Goal: Information Seeking & Learning: Learn about a topic

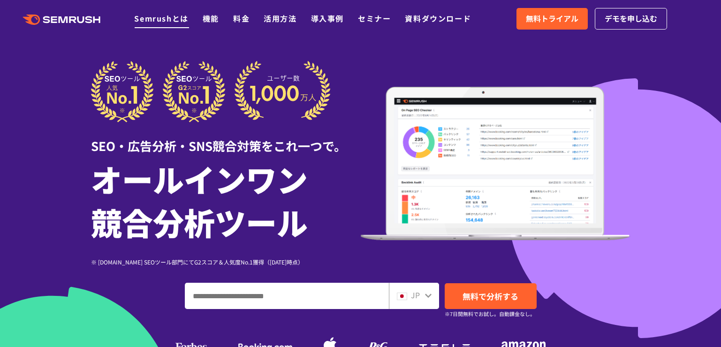
click at [158, 18] on link "Semrushとは" at bounding box center [161, 18] width 54 height 11
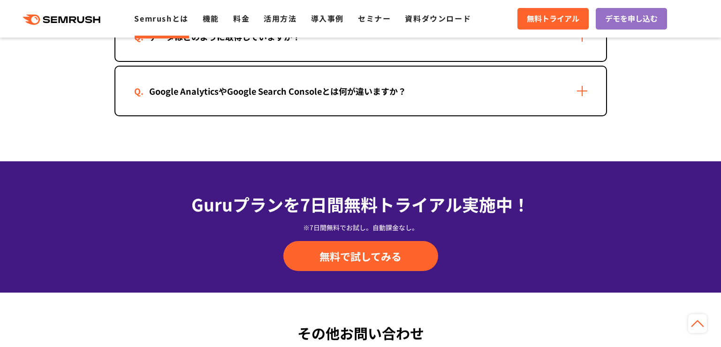
scroll to position [1877, 0]
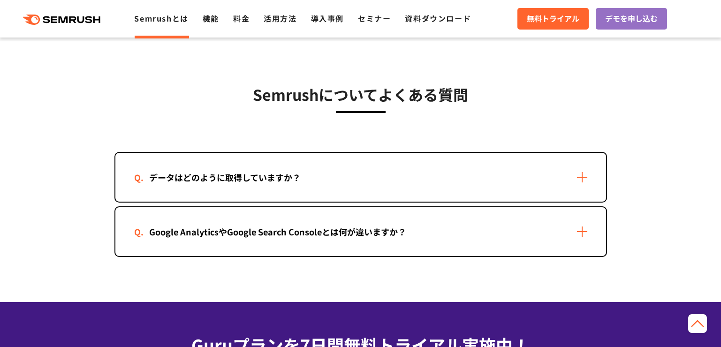
click at [444, 182] on div "データはどのように取得していますか？" at bounding box center [360, 177] width 491 height 49
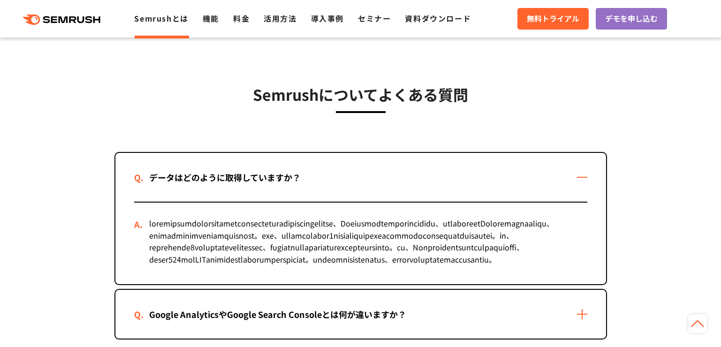
scroll to position [1971, 0]
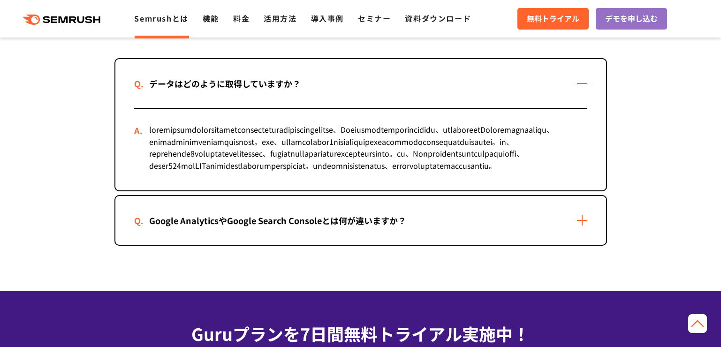
click at [325, 228] on div "Google AnalyticsやGoogle Search Consoleとは何が違いますか？" at bounding box center [277, 221] width 287 height 14
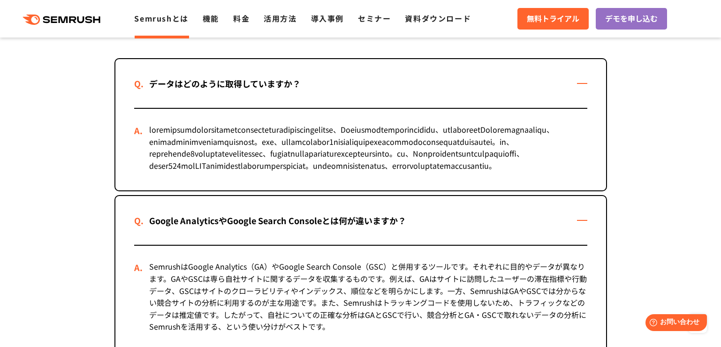
scroll to position [1877, 0]
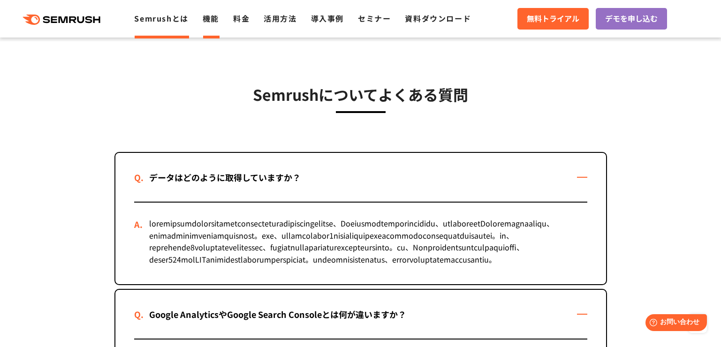
click at [212, 22] on link "機能" at bounding box center [211, 18] width 16 height 11
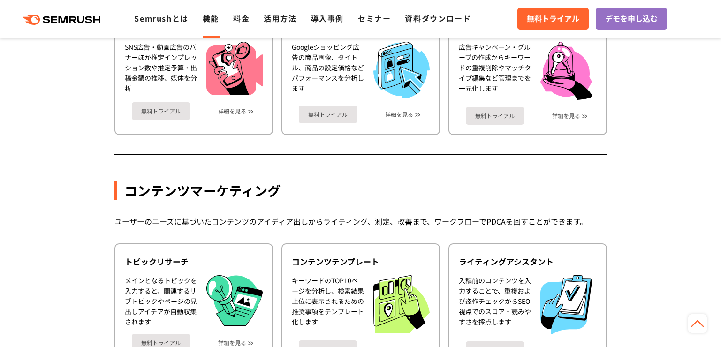
scroll to position [1220, 0]
